Goal: Find specific page/section: Find specific page/section

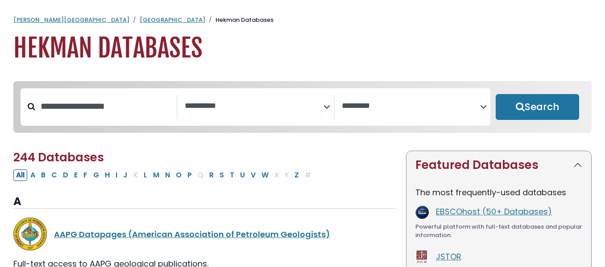
select select "Database Subject Filter"
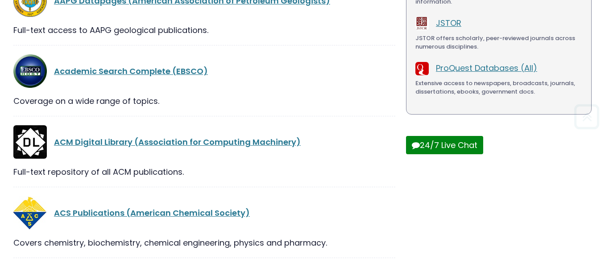
scroll to position [311, 0]
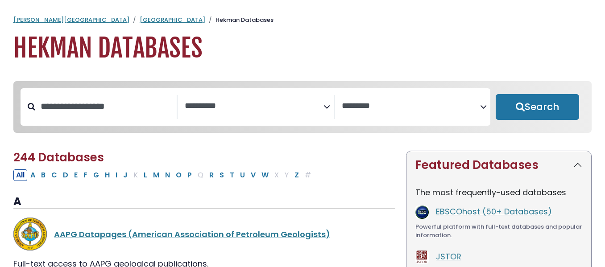
click at [483, 110] on icon "Search filters" at bounding box center [483, 105] width 7 height 13
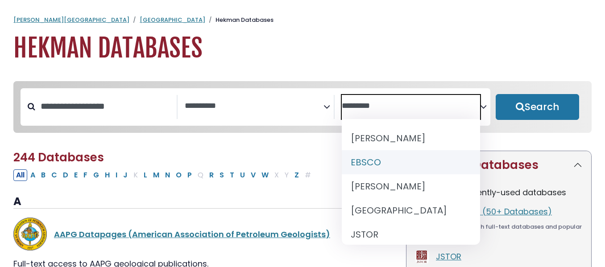
select select "*****"
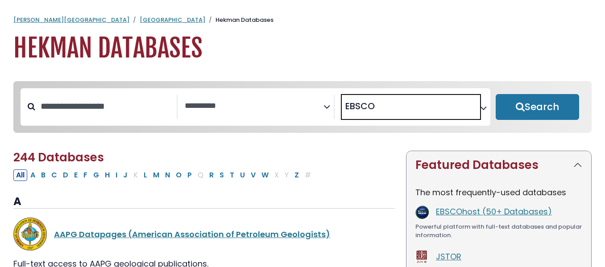
scroll to position [12, 0]
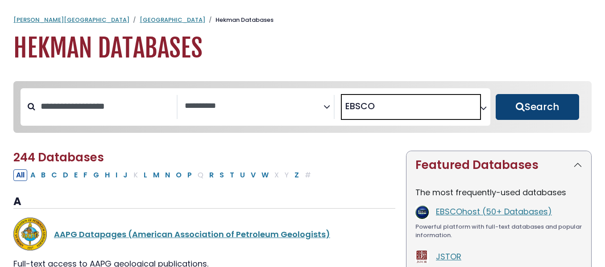
click at [544, 110] on button "Search" at bounding box center [537, 107] width 83 height 26
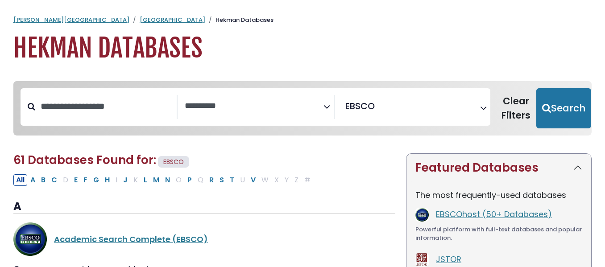
click at [333, 98] on div "**********" at bounding box center [259, 107] width 149 height 24
click at [322, 113] on span "Search filters" at bounding box center [254, 107] width 139 height 24
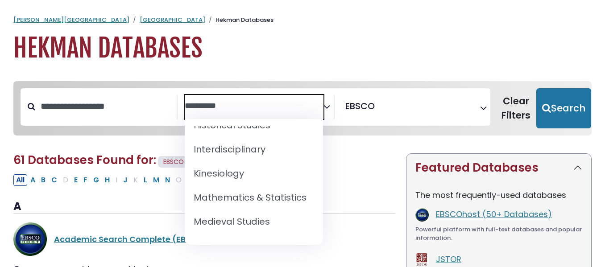
scroll to position [596, 0]
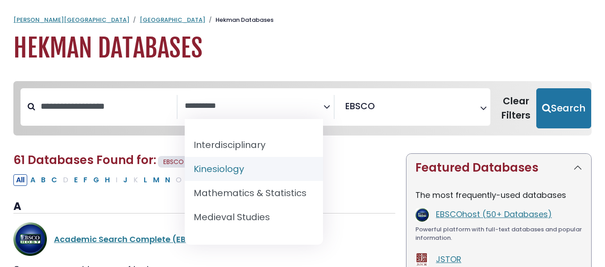
select select "*****"
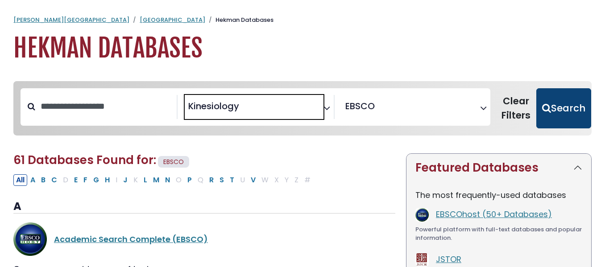
click at [566, 110] on button "Search" at bounding box center [563, 108] width 55 height 40
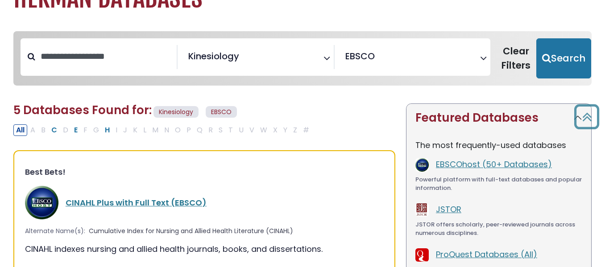
scroll to position [40, 0]
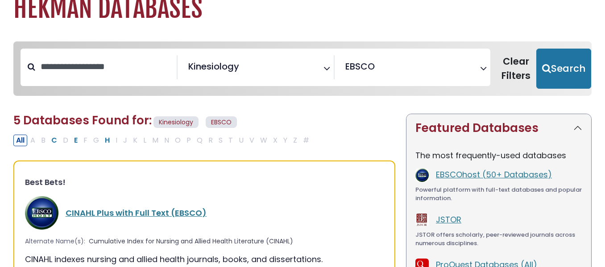
click at [462, 78] on span "× EBSCO" at bounding box center [411, 67] width 139 height 24
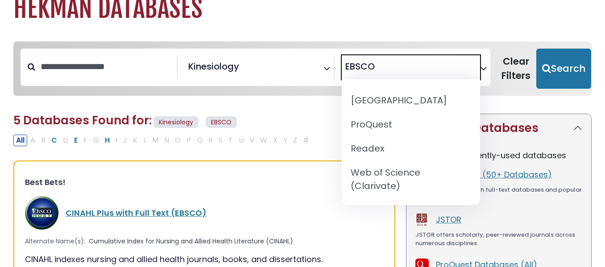
scroll to position [0, 0]
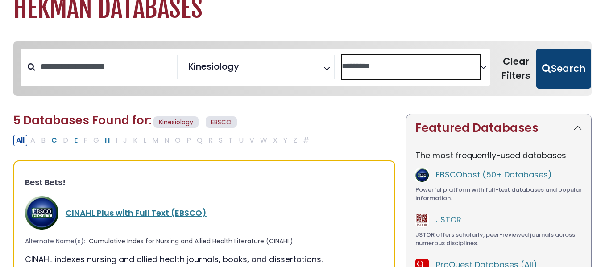
click at [559, 77] on button "Search" at bounding box center [563, 69] width 55 height 40
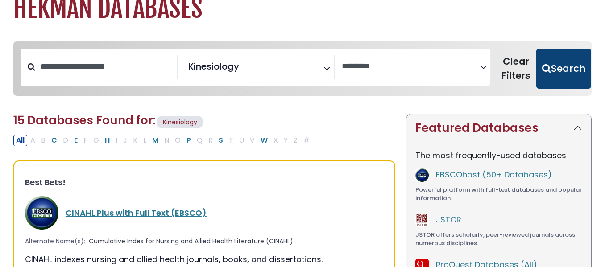
click at [561, 73] on button "Search" at bounding box center [563, 69] width 55 height 40
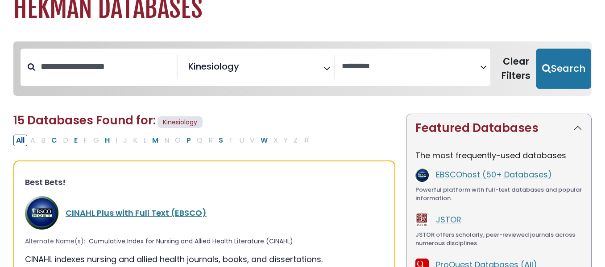
click at [486, 71] on icon "Search filters" at bounding box center [483, 65] width 7 height 13
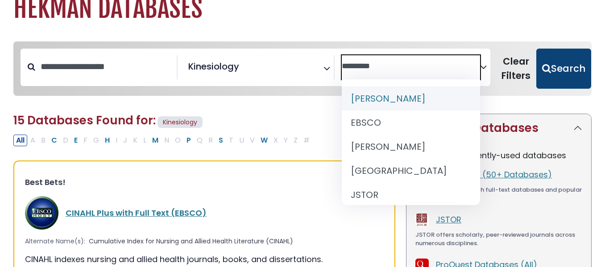
click at [545, 81] on button "Search" at bounding box center [563, 69] width 55 height 40
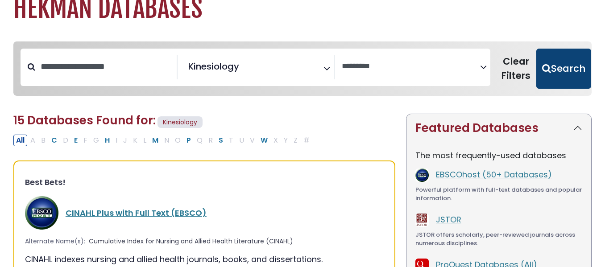
select select "Database Vendors Filter"
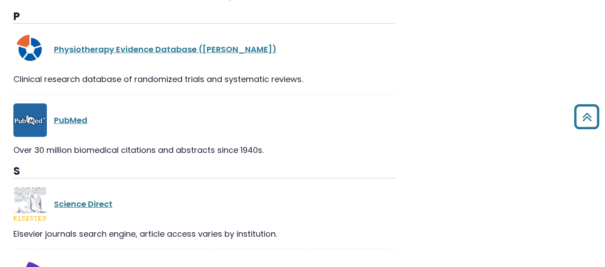
scroll to position [991, 0]
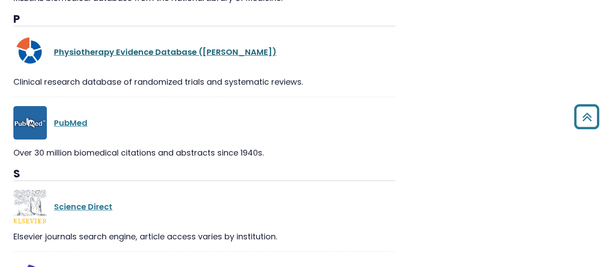
click at [186, 48] on link "Physiotherapy Evidence Database ([PERSON_NAME])" at bounding box center [165, 51] width 223 height 11
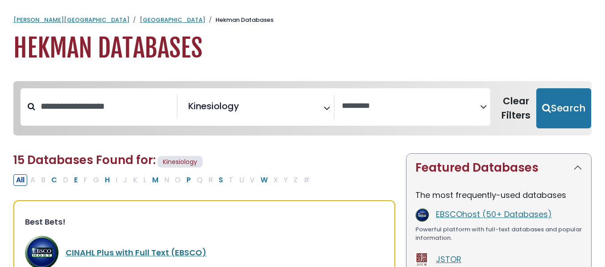
select select "Database Vendors Filter"
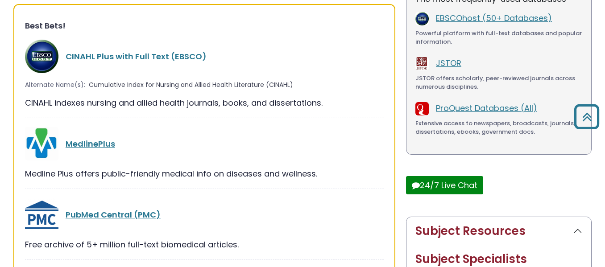
scroll to position [204, 0]
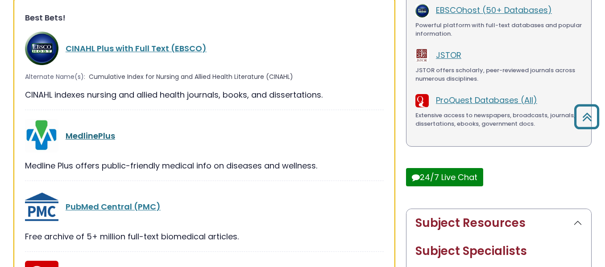
click at [97, 138] on link "MedlinePlus" at bounding box center [91, 135] width 50 height 11
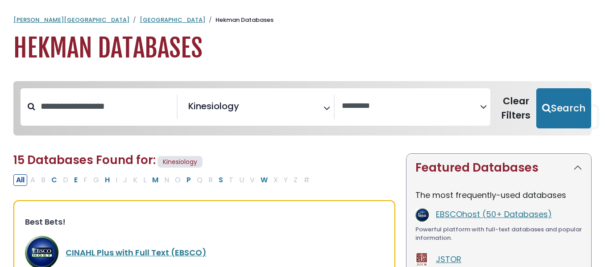
select select "Database Vendors Filter"
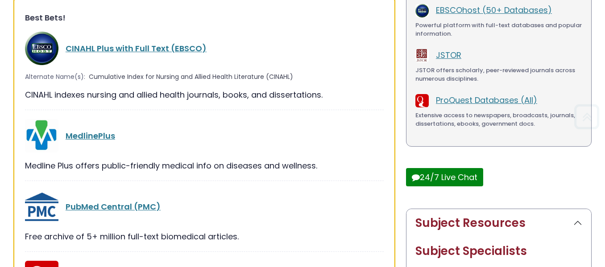
scroll to position [204, 0]
